Goal: Task Accomplishment & Management: Manage account settings

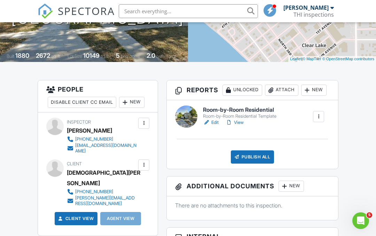
scroll to position [126, 0]
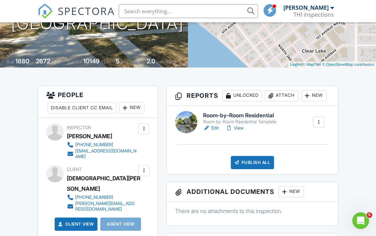
click at [210, 127] on link "Edit" at bounding box center [211, 128] width 16 height 7
click at [238, 130] on link "View" at bounding box center [234, 128] width 18 height 7
click at [211, 127] on link "Edit" at bounding box center [211, 128] width 16 height 7
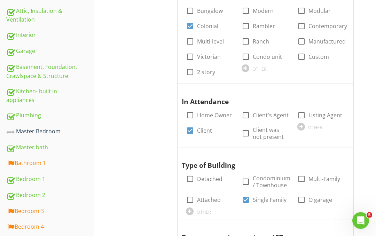
scroll to position [229, 0]
click at [29, 162] on div "Bathroom 1" at bounding box center [50, 163] width 88 height 9
click at [30, 163] on div "Bathroom 1" at bounding box center [50, 163] width 88 height 9
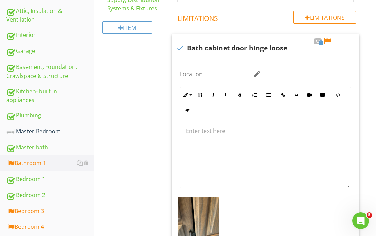
click at [375, 138] on div "General Info Information 1 Exhaust Fans check_box_outline_blank Fan Only check_…" at bounding box center [271, 128] width 212 height 504
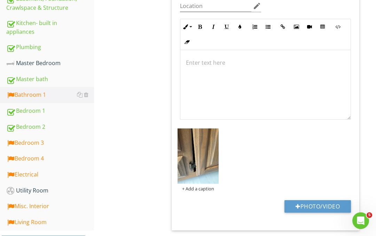
scroll to position [301, 0]
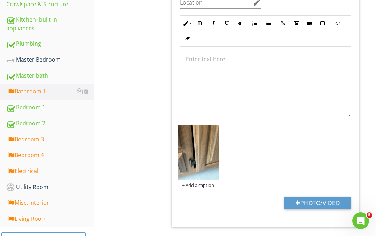
click at [29, 142] on div "Bedroom 3" at bounding box center [50, 139] width 88 height 9
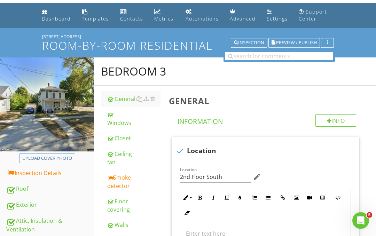
scroll to position [19, 0]
click at [121, 181] on div "Smoke detector" at bounding box center [133, 181] width 53 height 17
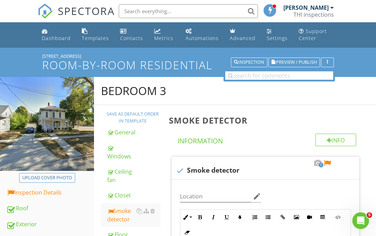
scroll to position [19, 0]
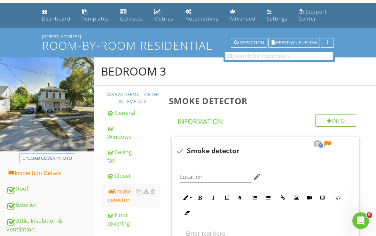
scroll to position [328, 0]
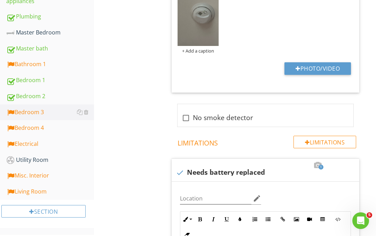
scroll to position [256, 0]
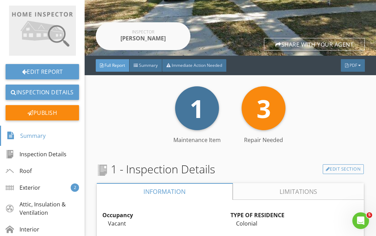
scroll to position [101, 0]
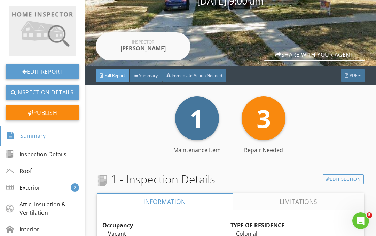
click at [191, 127] on span "1" at bounding box center [197, 118] width 14 height 34
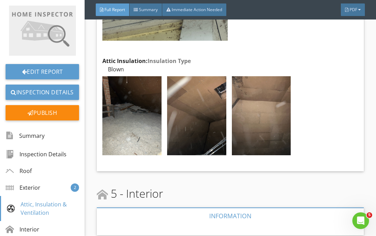
scroll to position [2013, 0]
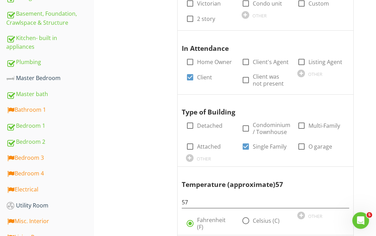
scroll to position [283, 0]
click at [108, 201] on div "Inspection Details General Item General Info Information Occupancy check_box Va…" at bounding box center [235, 184] width 282 height 781
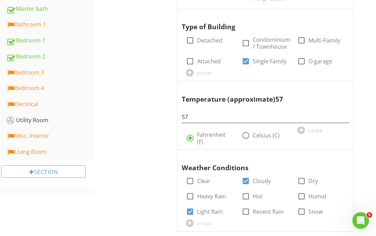
scroll to position [368, 0]
click at [24, 108] on div "Electrical" at bounding box center [50, 104] width 88 height 9
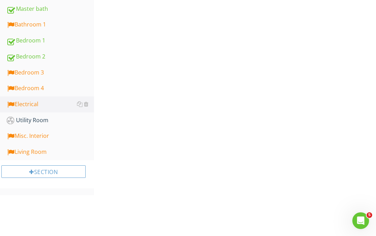
scroll to position [300, 0]
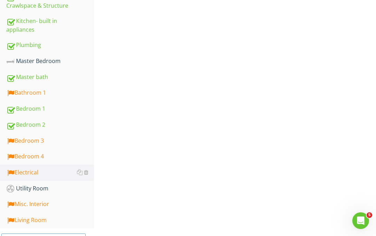
click at [29, 169] on div "Electrical" at bounding box center [50, 172] width 88 height 9
click at [30, 169] on div "Electrical" at bounding box center [50, 172] width 88 height 9
click at [27, 173] on div "Electrical" at bounding box center [50, 172] width 88 height 9
click at [29, 174] on div "Electrical" at bounding box center [50, 172] width 88 height 9
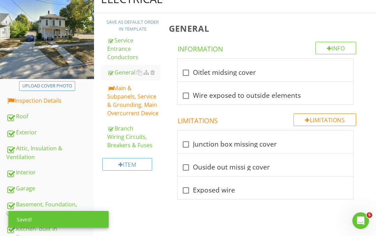
scroll to position [95, 0]
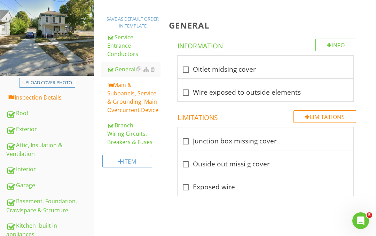
click at [121, 96] on div "Main & Subpanels, Service & Grounding, Main Overcurrent Device" at bounding box center [133, 97] width 53 height 33
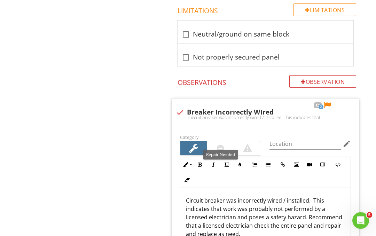
scroll to position [624, 0]
click at [244, 147] on div at bounding box center [247, 148] width 8 height 8
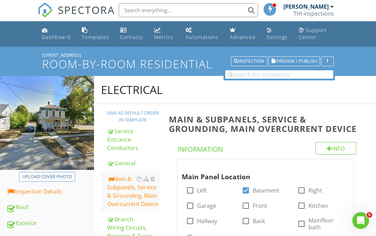
scroll to position [0, 0]
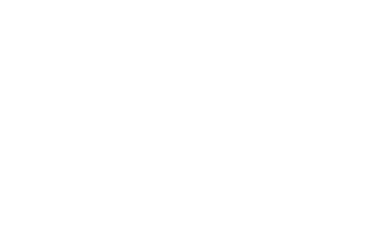
scroll to position [395, 0]
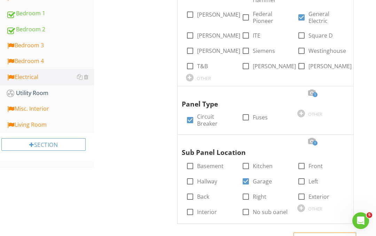
click at [28, 126] on div "Living Room" at bounding box center [50, 124] width 88 height 9
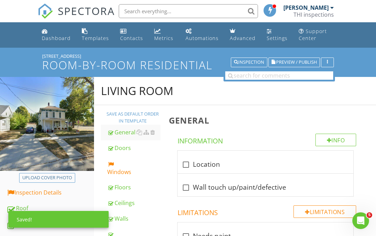
click at [117, 170] on div "Windows" at bounding box center [133, 167] width 53 height 17
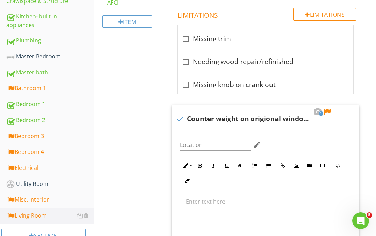
scroll to position [299, 0]
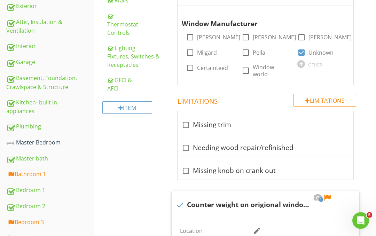
scroll to position [218, 0]
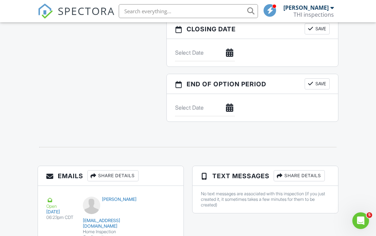
scroll to position [655, 0]
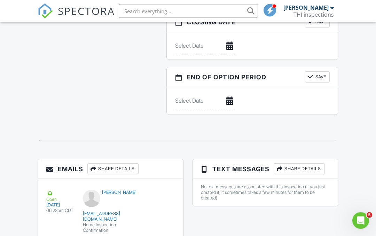
click at [110, 168] on div "Share Details" at bounding box center [112, 169] width 51 height 11
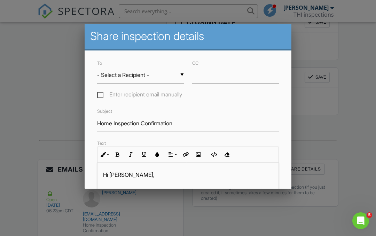
click at [179, 76] on input "- Select a Recipient -" at bounding box center [140, 74] width 87 height 17
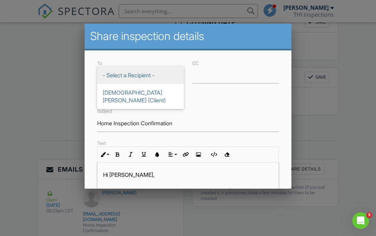
click at [28, 85] on div at bounding box center [188, 112] width 376 height 295
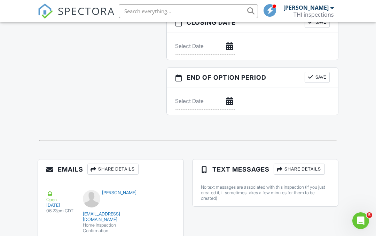
click at [111, 169] on div "Share Details" at bounding box center [112, 169] width 51 height 11
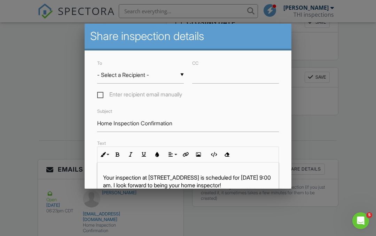
scroll to position [13, 0]
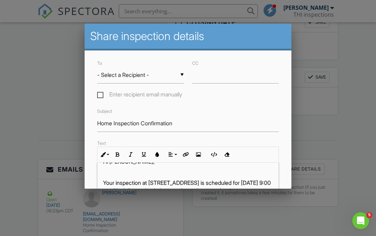
click at [191, 68] on div "CC" at bounding box center [235, 71] width 95 height 25
click at [192, 66] on label "CC" at bounding box center [195, 63] width 6 height 5
click at [0, 0] on input "CC" at bounding box center [0, 0] width 0 height 0
click at [200, 80] on input "CC" at bounding box center [235, 74] width 87 height 17
click at [26, 92] on div at bounding box center [188, 112] width 376 height 295
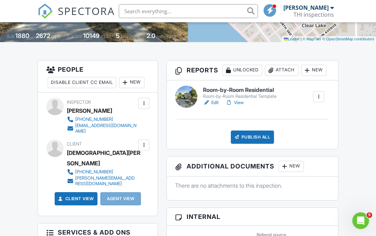
scroll to position [158, 0]
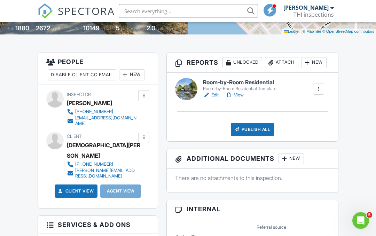
click at [117, 185] on div "Agent View" at bounding box center [120, 191] width 41 height 13
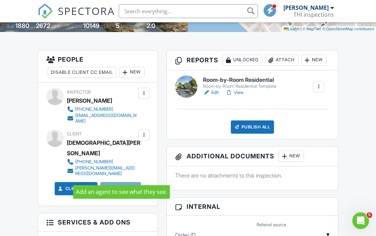
scroll to position [150, 0]
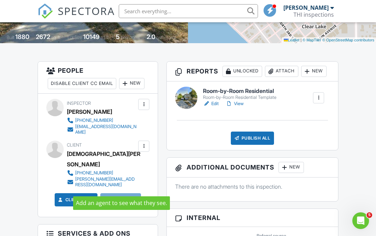
click at [141, 143] on div at bounding box center [143, 146] width 7 height 7
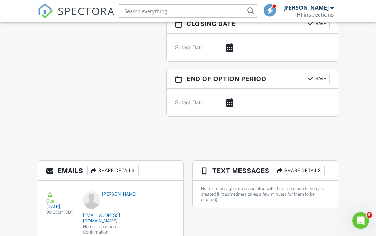
scroll to position [655, 0]
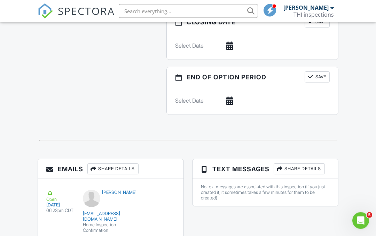
click at [113, 165] on div "Share Details" at bounding box center [112, 169] width 51 height 11
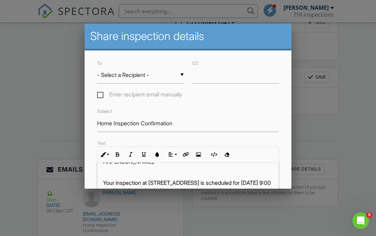
click at [15, 190] on div at bounding box center [188, 112] width 376 height 295
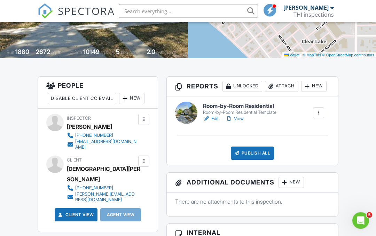
scroll to position [133, 0]
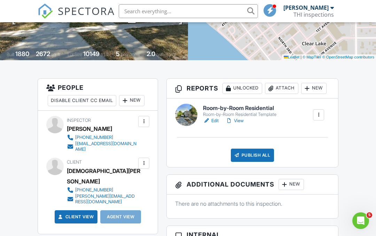
click at [139, 100] on div "New" at bounding box center [131, 100] width 25 height 11
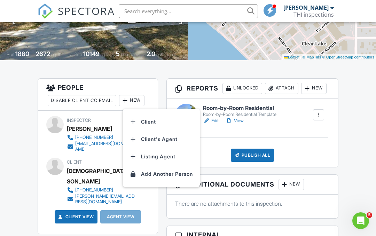
click at [150, 141] on li "Client's Agent" at bounding box center [161, 138] width 69 height 17
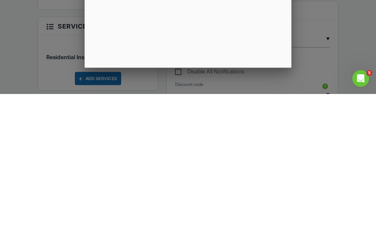
scroll to position [357, 0]
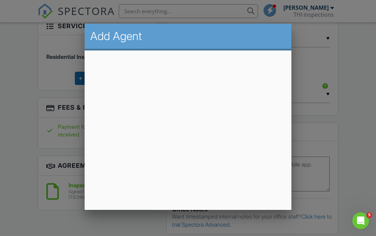
click at [18, 140] on div at bounding box center [188, 112] width 376 height 295
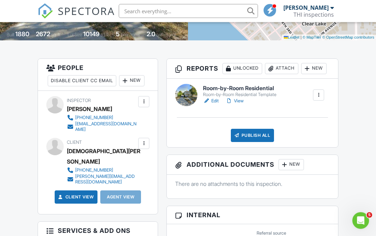
scroll to position [153, 0]
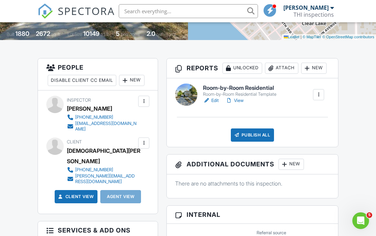
click at [121, 190] on div "Agent View" at bounding box center [120, 196] width 41 height 13
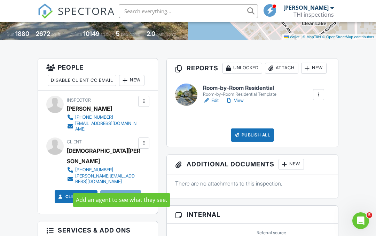
click at [117, 190] on div "Agent View" at bounding box center [120, 196] width 41 height 13
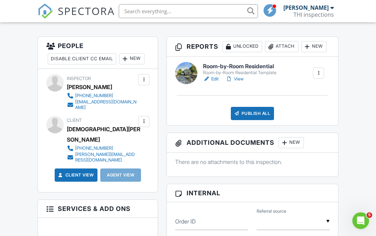
click at [128, 58] on div at bounding box center [124, 58] width 7 height 7
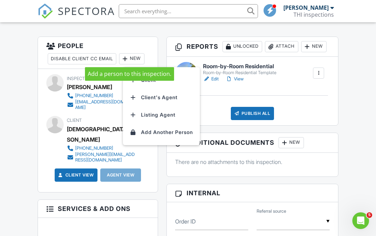
click at [152, 97] on li "Client's Agent" at bounding box center [161, 97] width 69 height 17
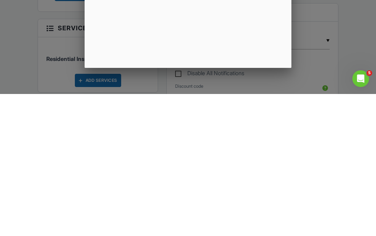
scroll to position [218, 0]
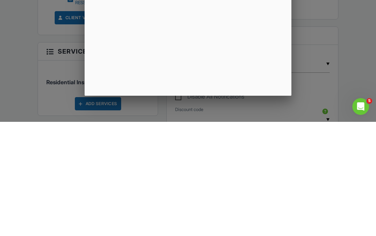
click at [17, 62] on div at bounding box center [188, 112] width 376 height 295
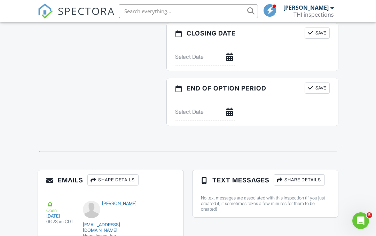
scroll to position [655, 0]
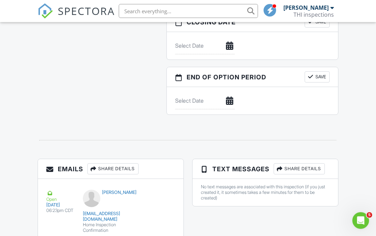
click at [111, 165] on div "Share Details" at bounding box center [112, 169] width 51 height 11
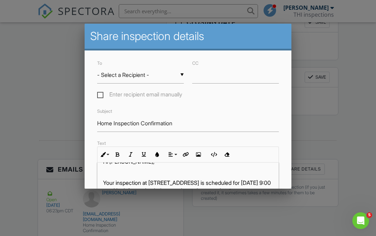
click at [176, 74] on input "- Select a Recipient -" at bounding box center [140, 74] width 87 height 17
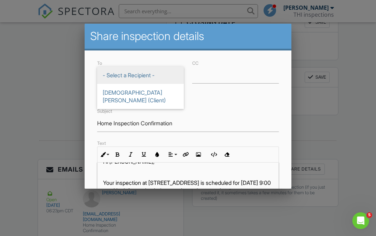
click at [39, 88] on div at bounding box center [188, 112] width 376 height 295
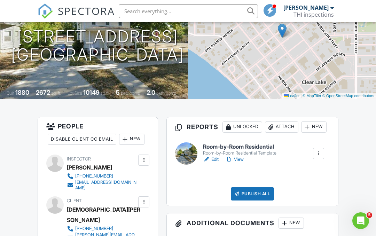
scroll to position [91, 0]
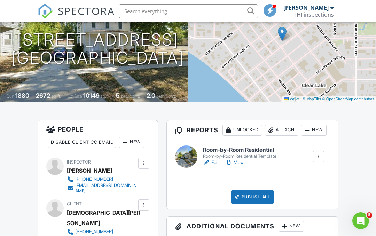
click at [133, 139] on div "New" at bounding box center [131, 142] width 25 height 11
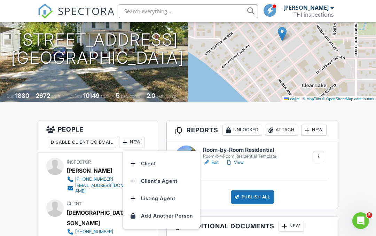
click at [148, 197] on li "Listing Agent" at bounding box center [161, 198] width 69 height 17
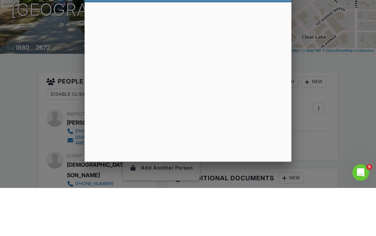
click at [33, 63] on div at bounding box center [188, 112] width 376 height 295
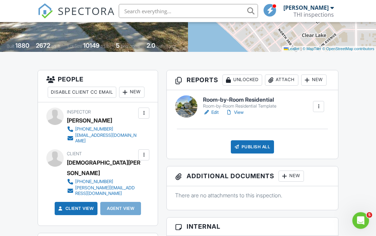
scroll to position [135, 0]
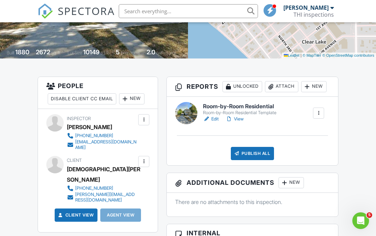
click at [134, 96] on div "New" at bounding box center [131, 98] width 25 height 11
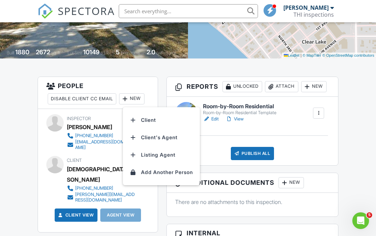
click at [152, 154] on li "Listing Agent" at bounding box center [161, 154] width 69 height 17
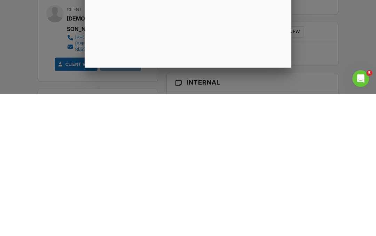
scroll to position [286, 0]
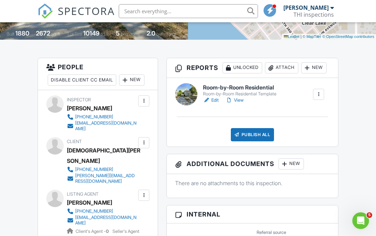
scroll to position [172, 0]
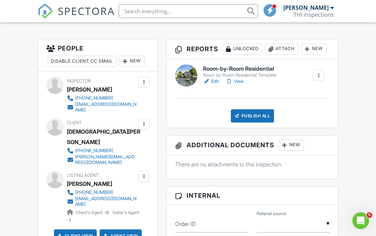
click at [245, 114] on div "Publish All" at bounding box center [252, 115] width 43 height 13
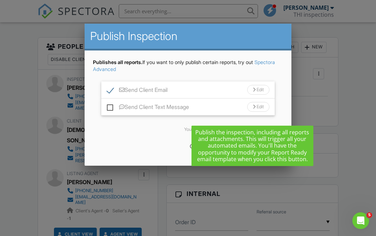
scroll to position [174, 0]
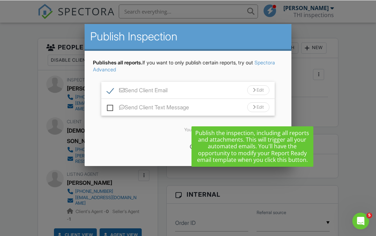
click at [254, 91] on div "Edit" at bounding box center [258, 90] width 22 height 10
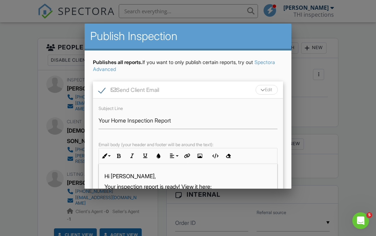
scroll to position [0, 0]
click at [14, 107] on div at bounding box center [188, 112] width 376 height 295
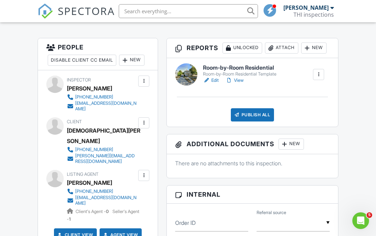
click at [85, 195] on div "[EMAIL_ADDRESS][DOMAIN_NAME]" at bounding box center [105, 200] width 61 height 11
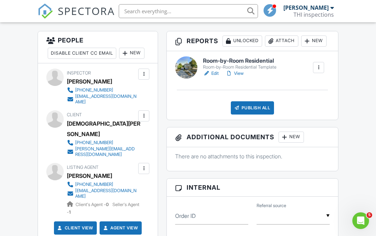
scroll to position [169, 0]
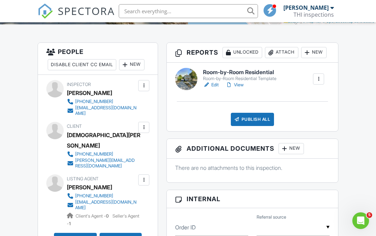
click at [79, 65] on div "Disable Client CC Email" at bounding box center [82, 64] width 69 height 11
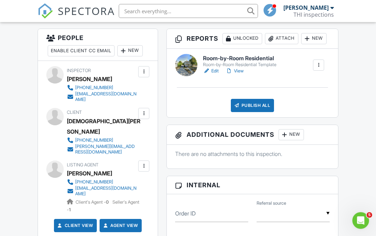
scroll to position [183, 0]
click at [70, 50] on div "Enable Client CC Email" at bounding box center [81, 50] width 67 height 11
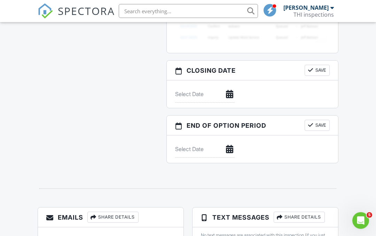
scroll to position [655, 0]
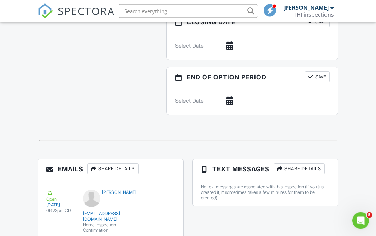
click at [109, 170] on div "Share Details" at bounding box center [112, 169] width 51 height 11
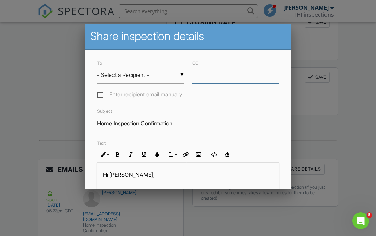
click at [206, 80] on input "CC" at bounding box center [235, 74] width 87 height 17
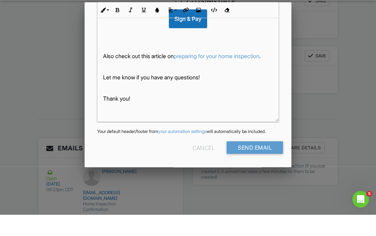
scroll to position [39, 0]
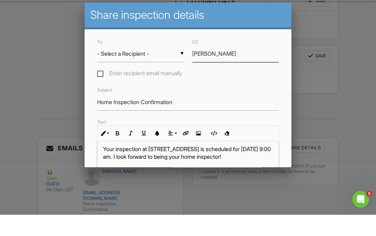
type input "Jenny"
click at [70, 81] on div at bounding box center [188, 112] width 376 height 295
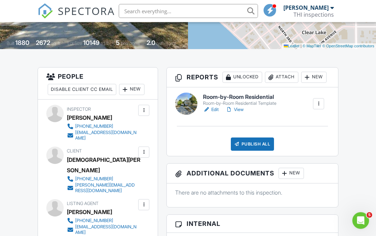
scroll to position [136, 0]
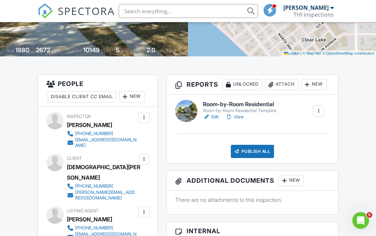
click at [319, 81] on div "New" at bounding box center [313, 84] width 25 height 11
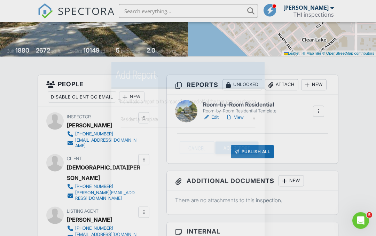
scroll to position [137, 0]
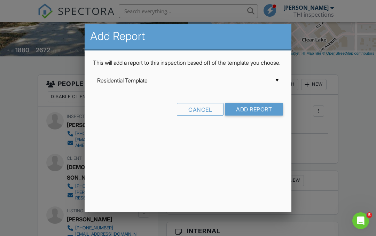
click at [0, 182] on div at bounding box center [188, 112] width 376 height 295
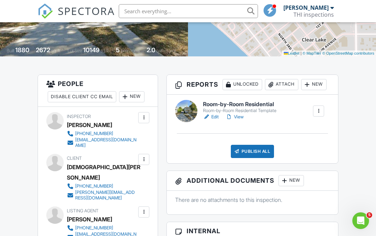
click at [247, 147] on div "Publish All" at bounding box center [252, 151] width 43 height 13
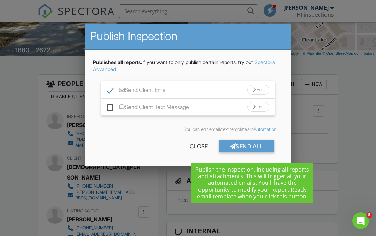
click at [241, 144] on div "Send All" at bounding box center [247, 146] width 56 height 13
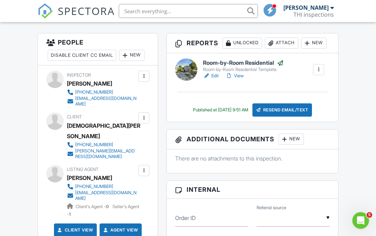
scroll to position [179, 0]
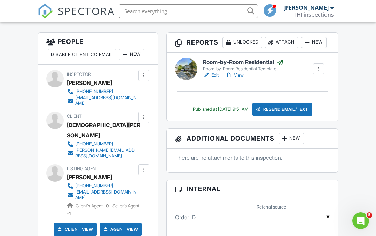
click at [86, 203] on span "Client's Agent - 0" at bounding box center [93, 205] width 34 height 5
click at [121, 226] on link "Agent View" at bounding box center [120, 229] width 36 height 7
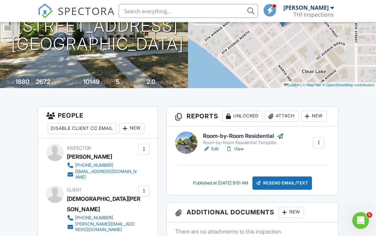
scroll to position [105, 0]
click at [128, 127] on div at bounding box center [124, 128] width 7 height 7
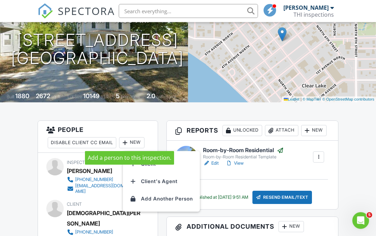
scroll to position [90, 0]
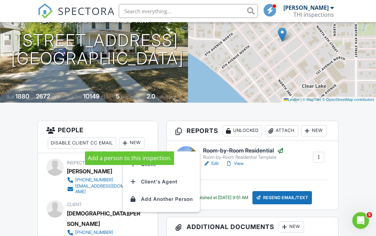
click at [152, 182] on li "Client's Agent" at bounding box center [161, 181] width 69 height 17
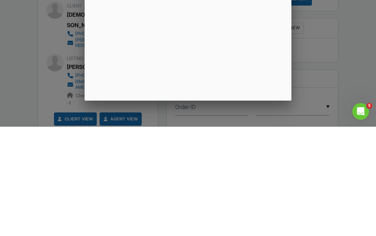
scroll to position [289, 0]
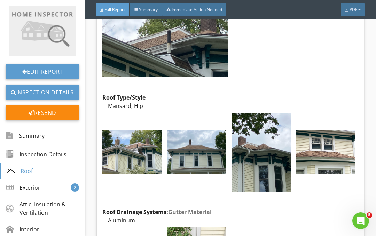
scroll to position [648, 0]
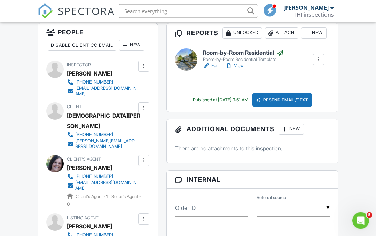
scroll to position [184, 0]
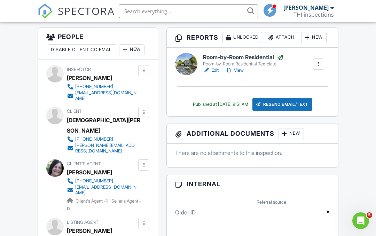
click at [89, 184] on div "[EMAIL_ADDRESS][DOMAIN_NAME]" at bounding box center [105, 189] width 61 height 11
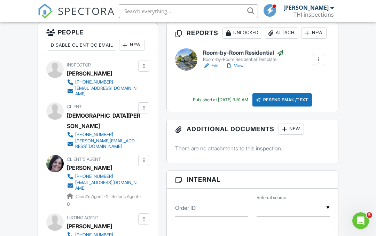
scroll to position [186, 0]
